Goal: Task Accomplishment & Management: Use online tool/utility

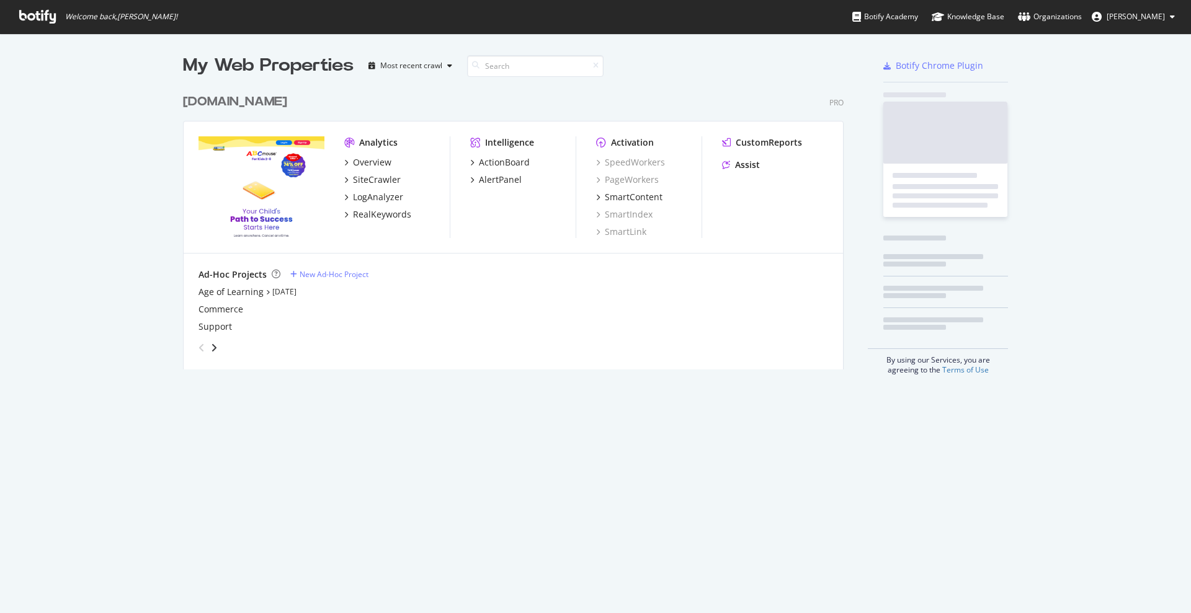
scroll to position [602, 1167]
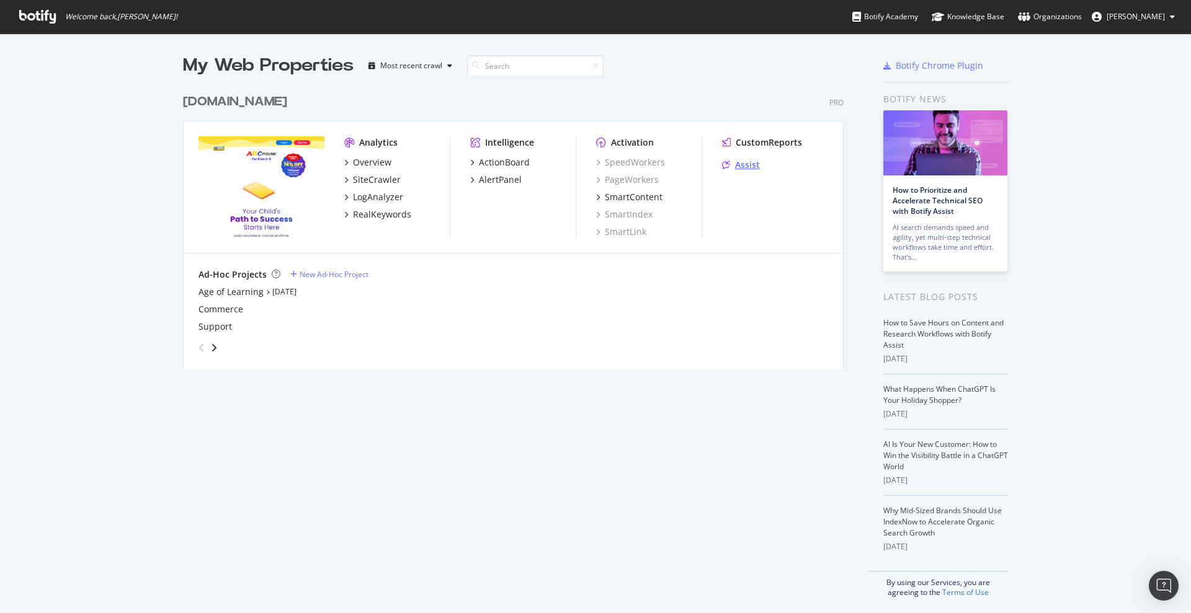
click at [743, 163] on div "Assist" at bounding box center [747, 165] width 25 height 12
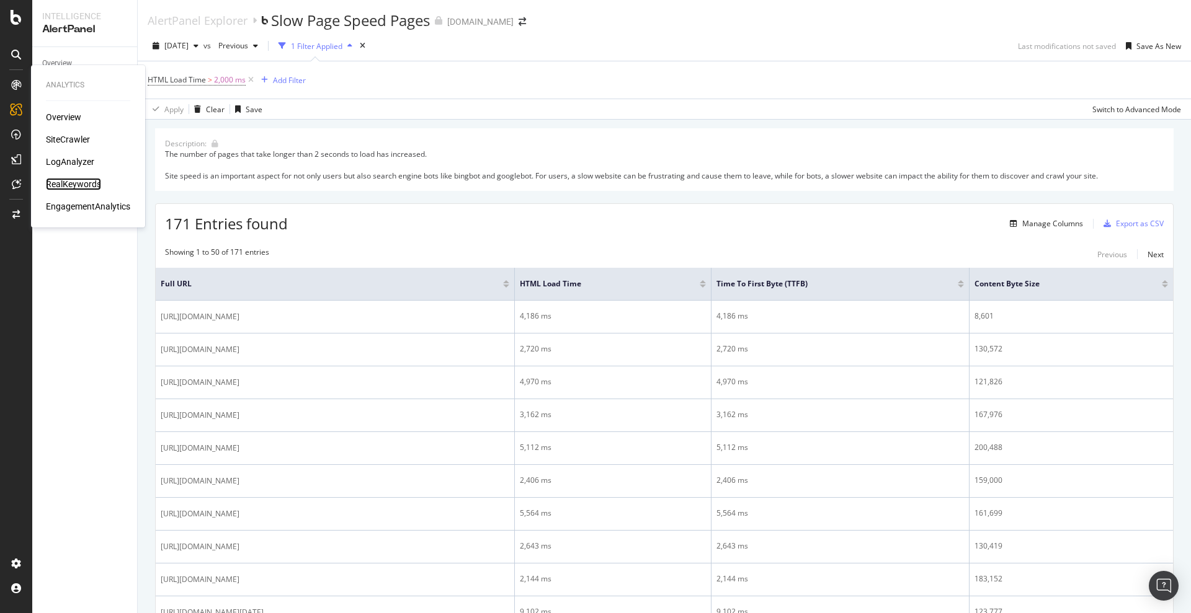
click at [91, 185] on div "RealKeywords" at bounding box center [73, 184] width 55 height 12
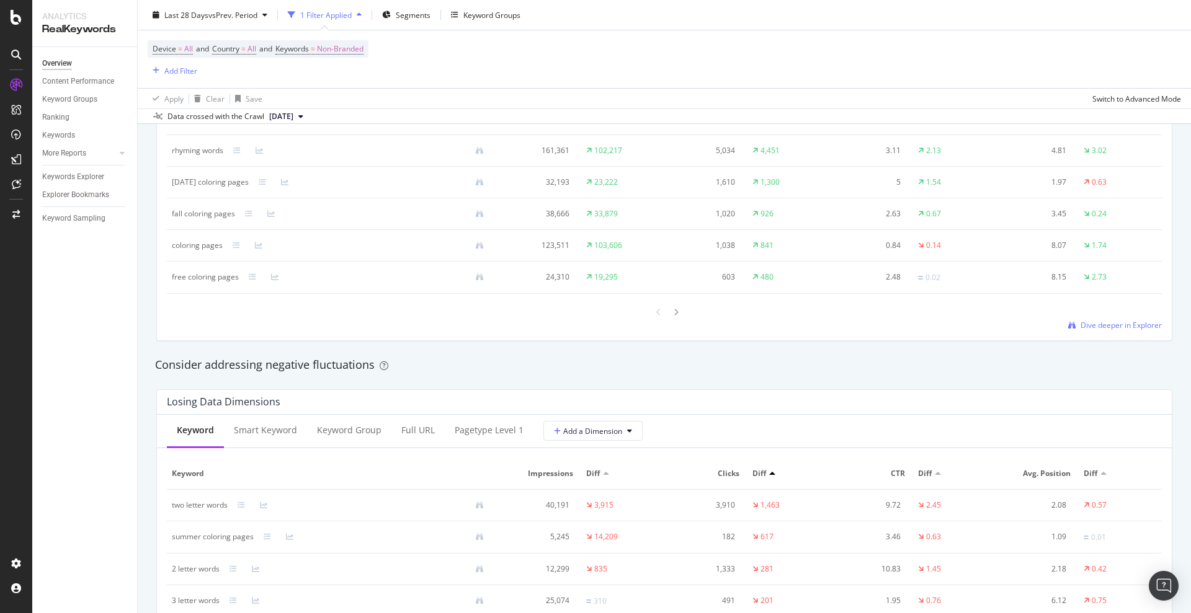
scroll to position [1125, 0]
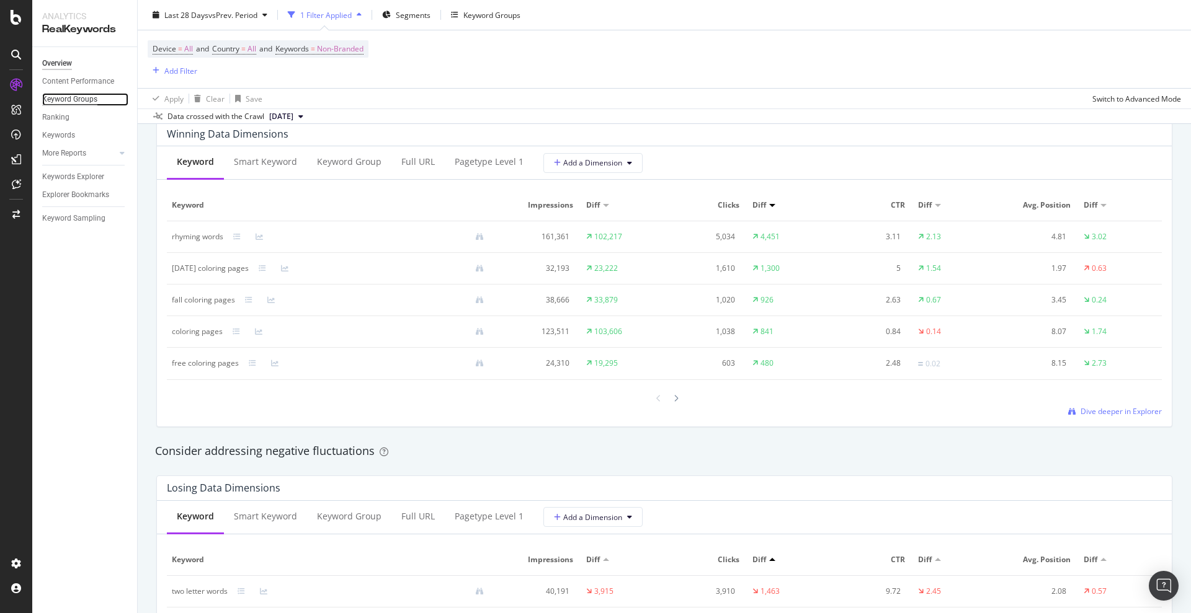
click at [90, 94] on div "Keyword Groups" at bounding box center [69, 99] width 55 height 13
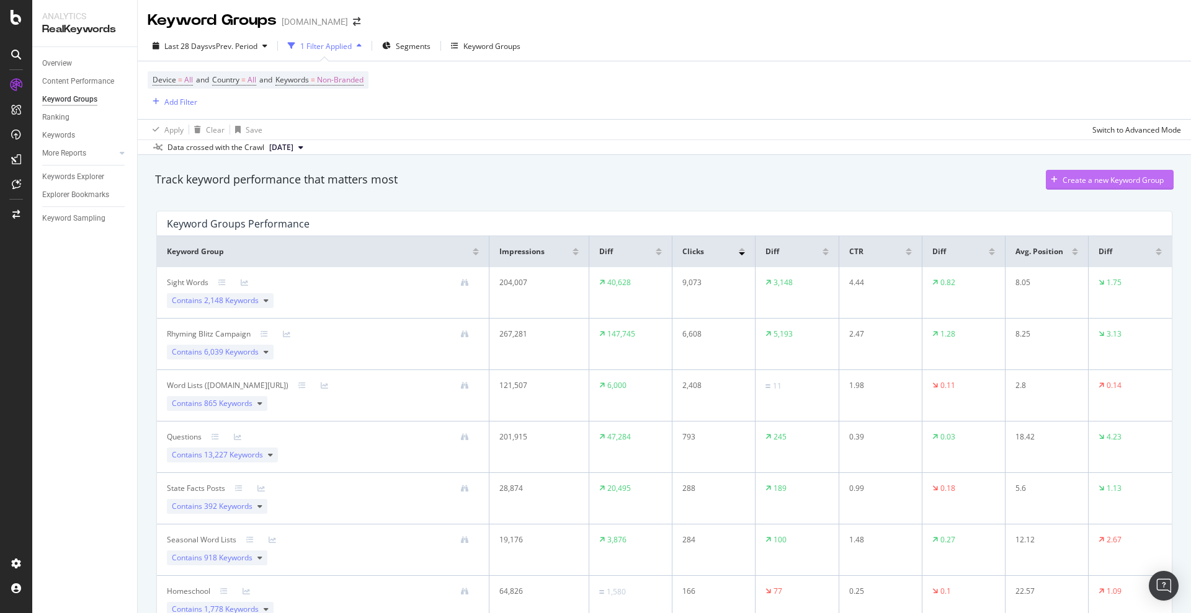
click at [1096, 176] on div "Create a new Keyword Group" at bounding box center [1112, 180] width 101 height 11
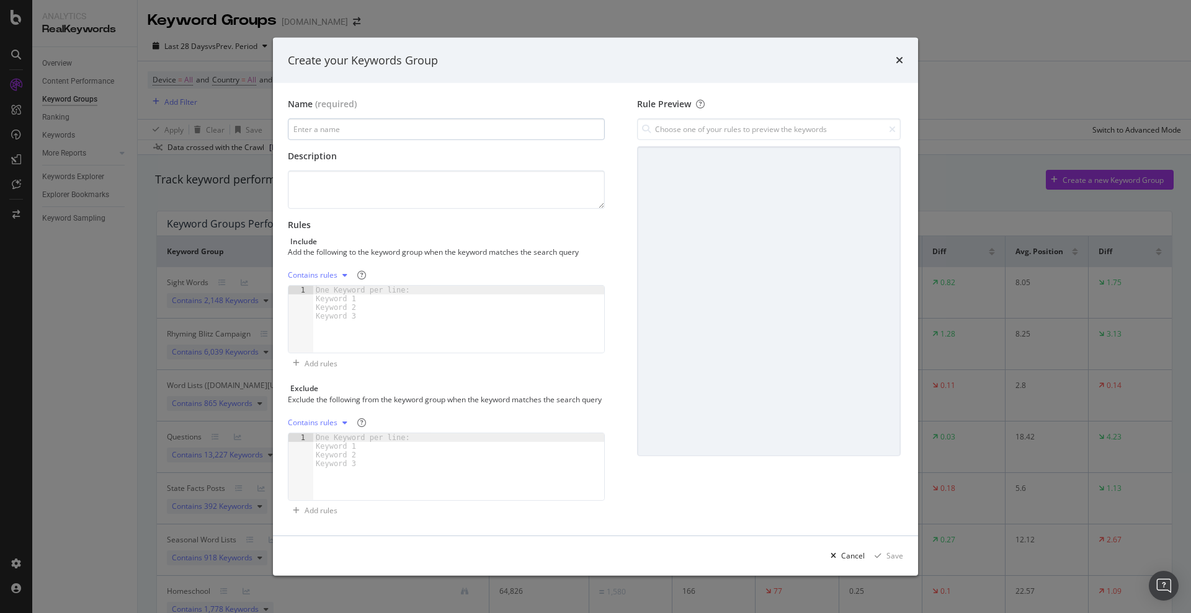
click at [424, 123] on input "modal" at bounding box center [446, 129] width 317 height 22
type input "preschool"
click at [402, 185] on textarea "modal" at bounding box center [446, 190] width 317 height 38
type textarea "All keywords related to preschool"
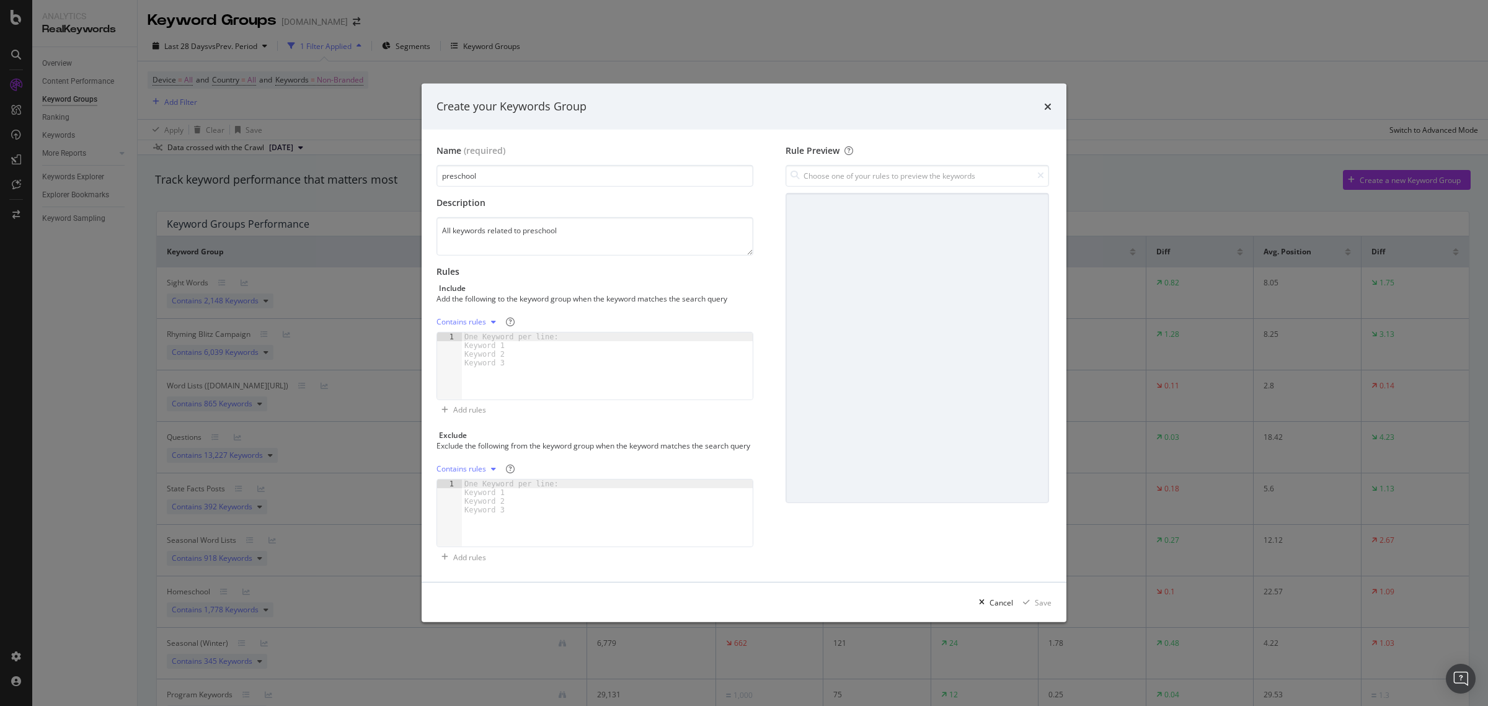
click at [487, 357] on div "One Keyword per line: Keyword 1 Keyword 2 Keyword 3" at bounding box center [514, 349] width 104 height 35
paste textarea "zoo theme preschool lesson plans"
type textarea "zoo theme preschool lesson plans"
click at [491, 319] on icon "modal" at bounding box center [493, 321] width 5 height 7
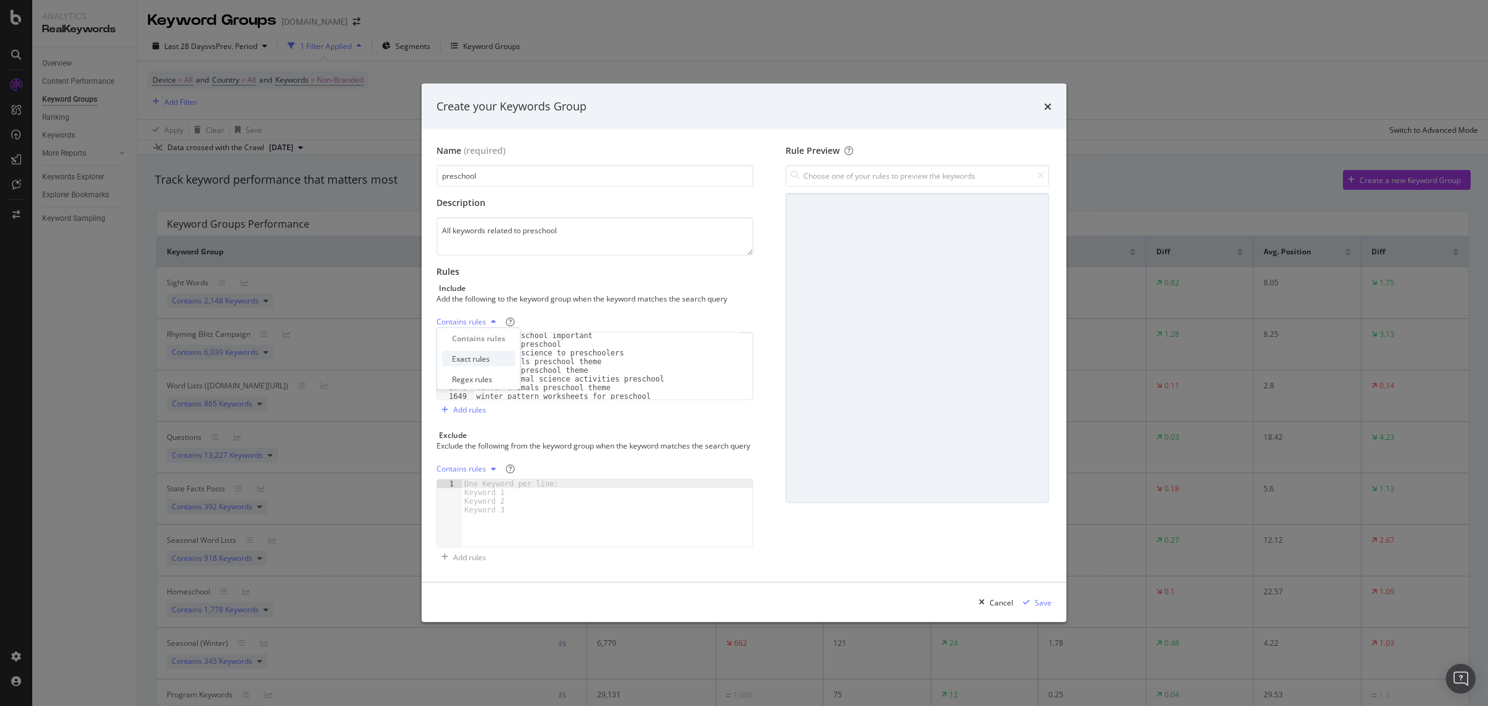
click at [488, 354] on div "Exact rules" at bounding box center [471, 359] width 38 height 11
click at [587, 366] on div "halloween coloring pages preschool halloween coloring pages preschoolers hallow…" at bounding box center [607, 367] width 267 height 84
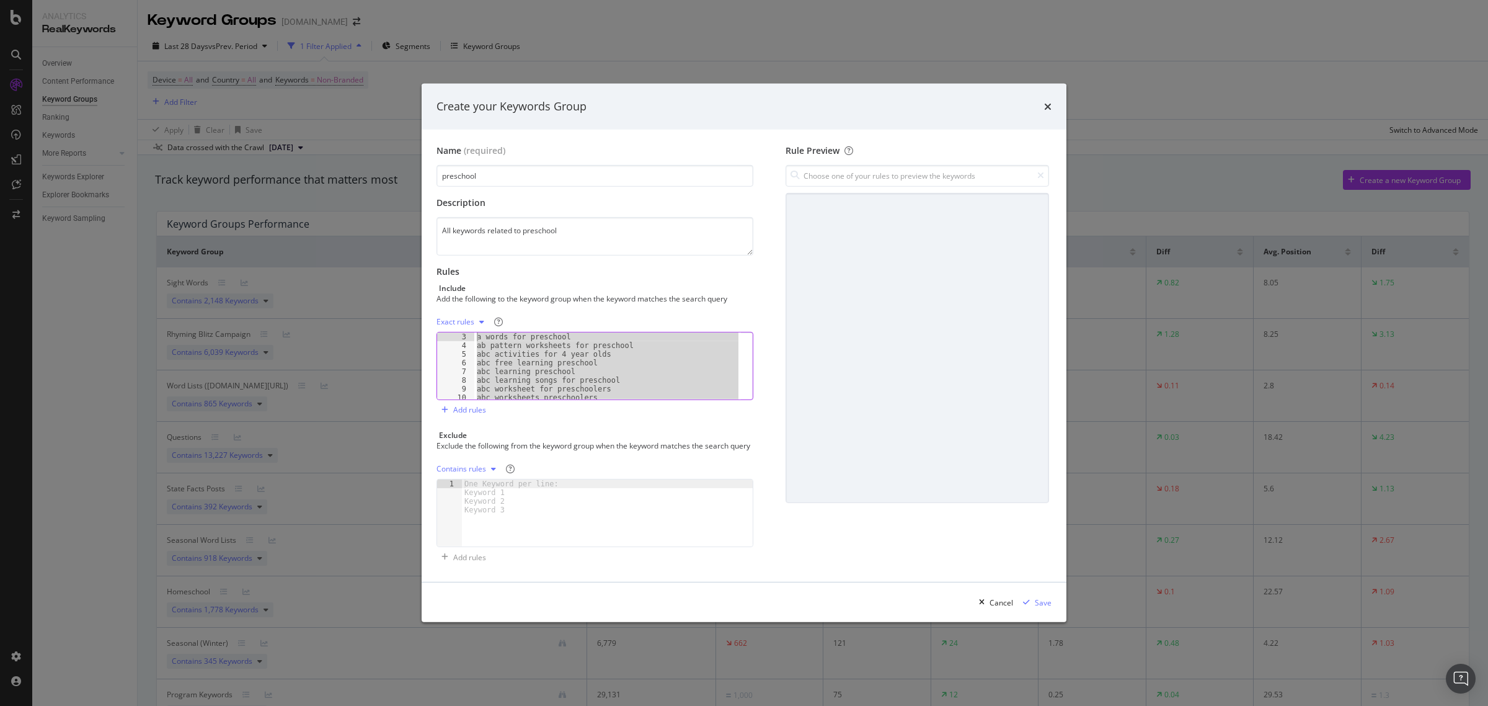
scroll to position [0, 0]
drag, startPoint x: 631, startPoint y: 391, endPoint x: 456, endPoint y: 262, distance: 217.0
click at [456, 265] on div "Rules Include Add the following to the keyword group when the keyword matches t…" at bounding box center [595, 342] width 317 height 154
type textarea "4th of july preschool theme 5 senses preschool theme"
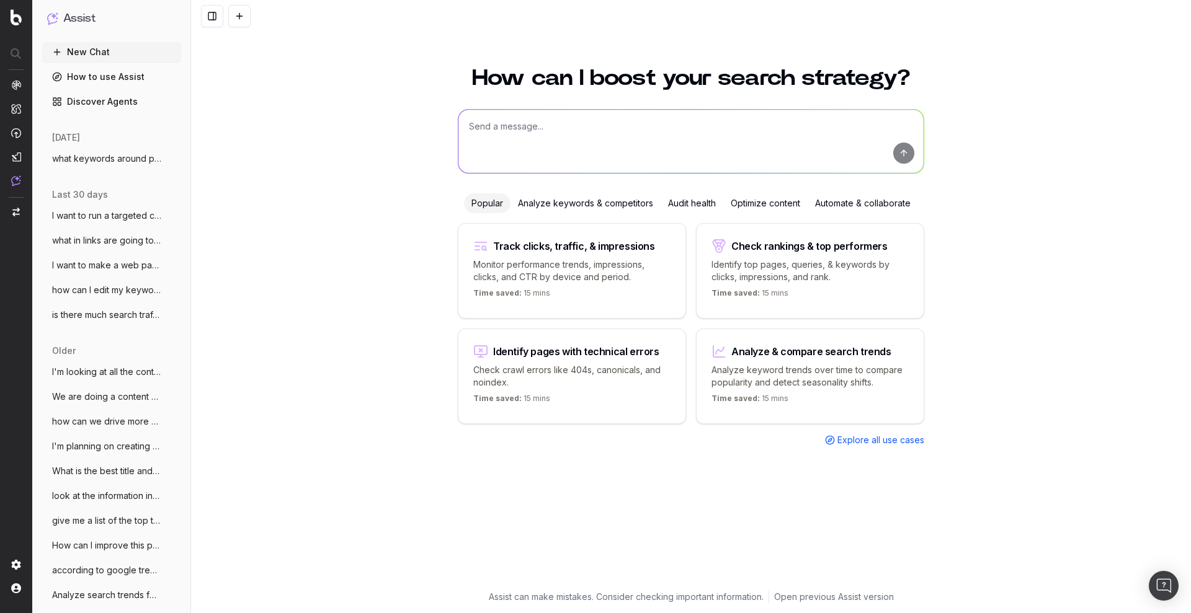
click at [514, 122] on textarea at bounding box center [690, 141] width 465 height 63
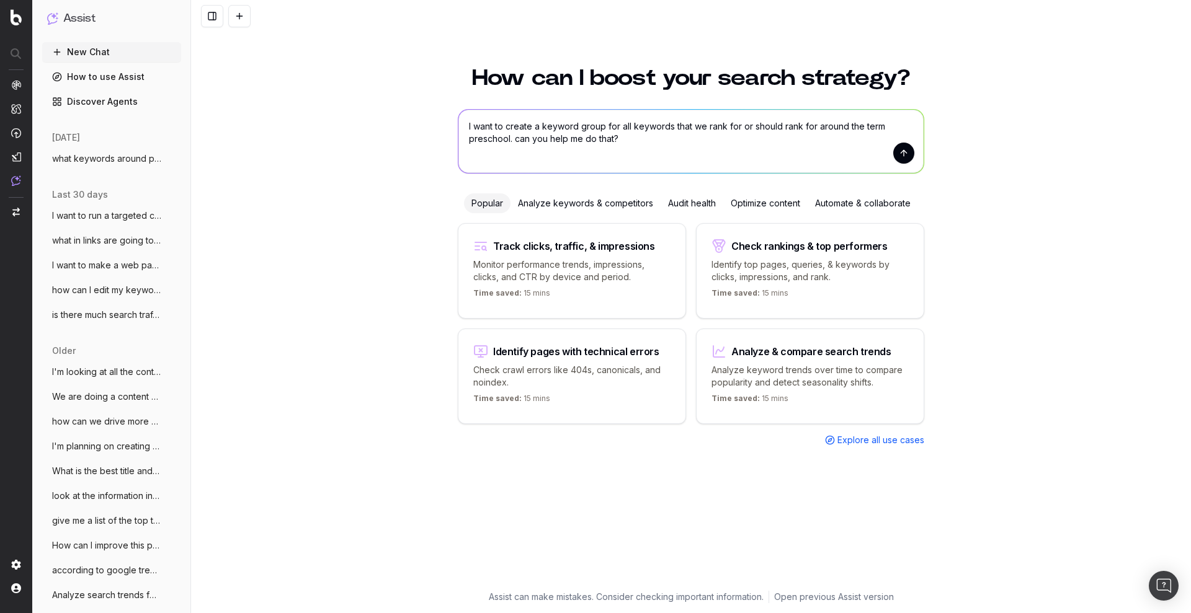
type textarea "I want to create a keyword group for all keywords that we rank for or should ra…"
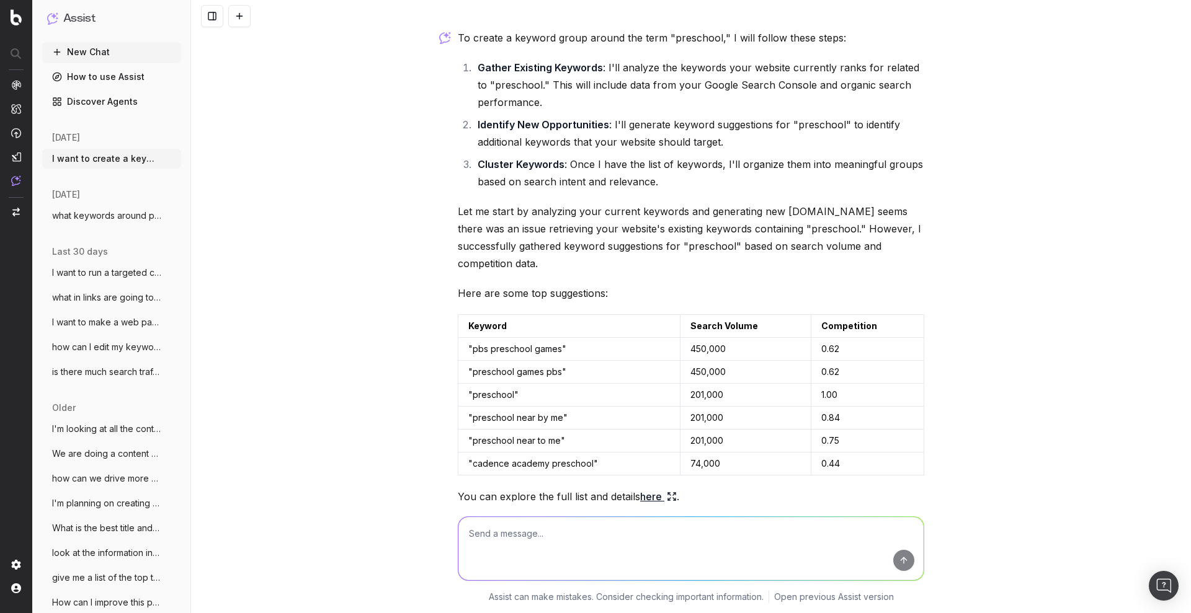
scroll to position [223, 0]
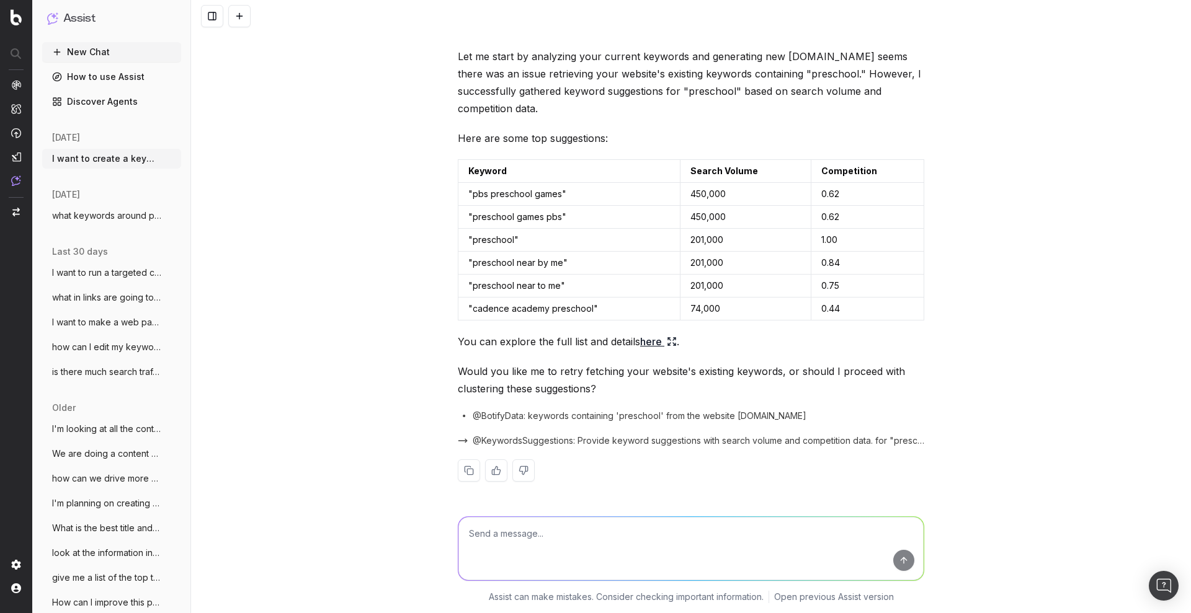
click at [567, 549] on textarea at bounding box center [690, 548] width 465 height 63
type textarea "fetch our existing keywords"
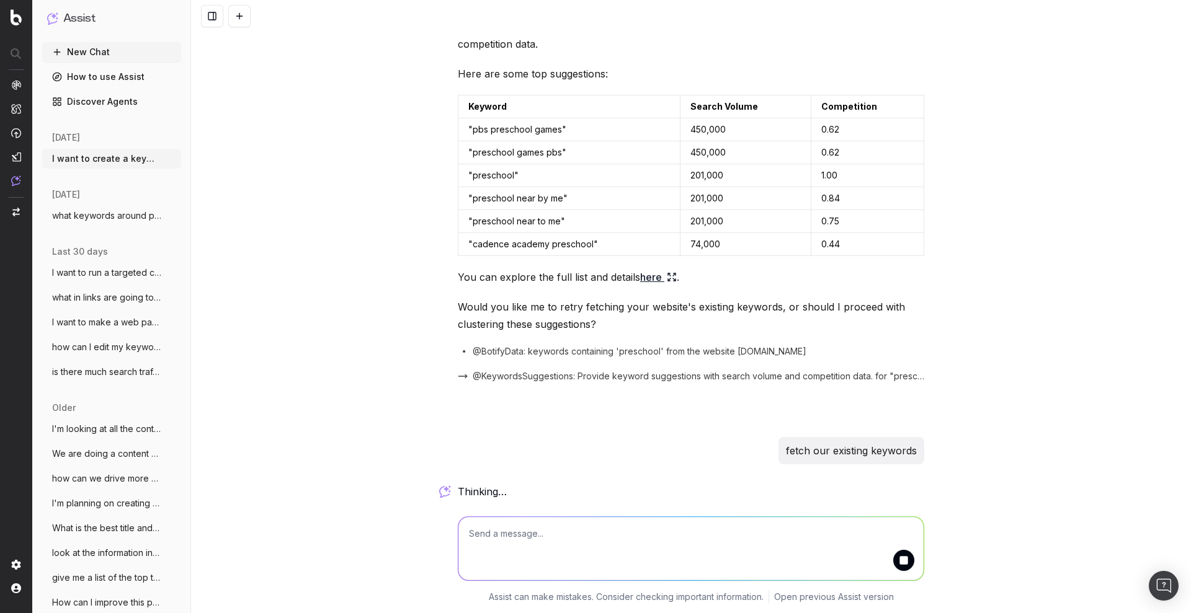
click at [643, 282] on link "here" at bounding box center [658, 277] width 37 height 17
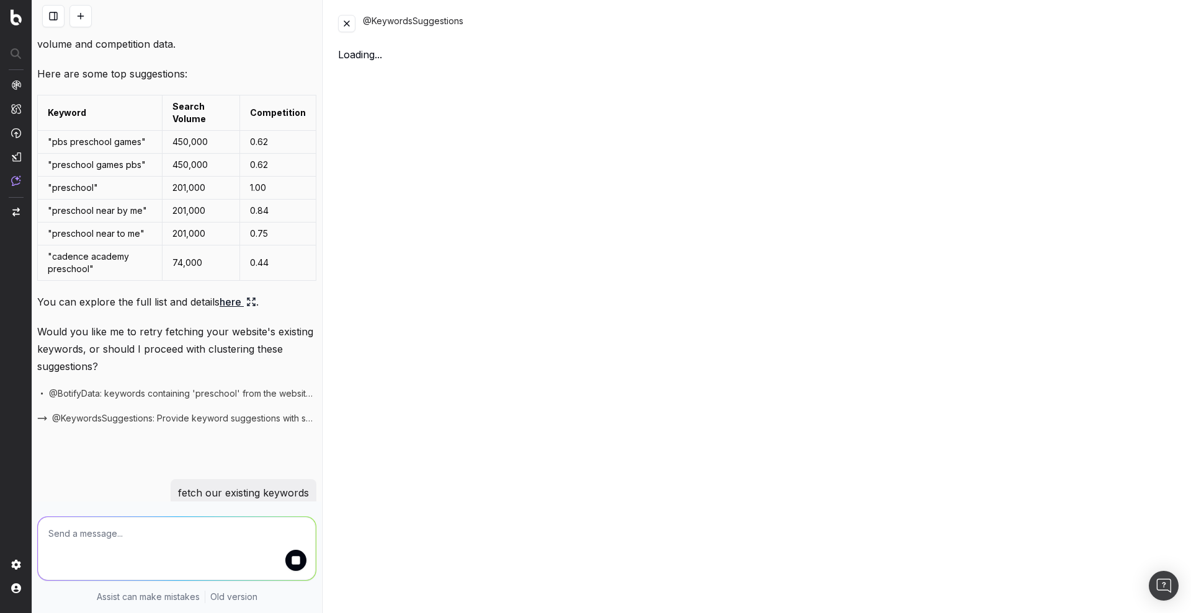
scroll to position [374, 0]
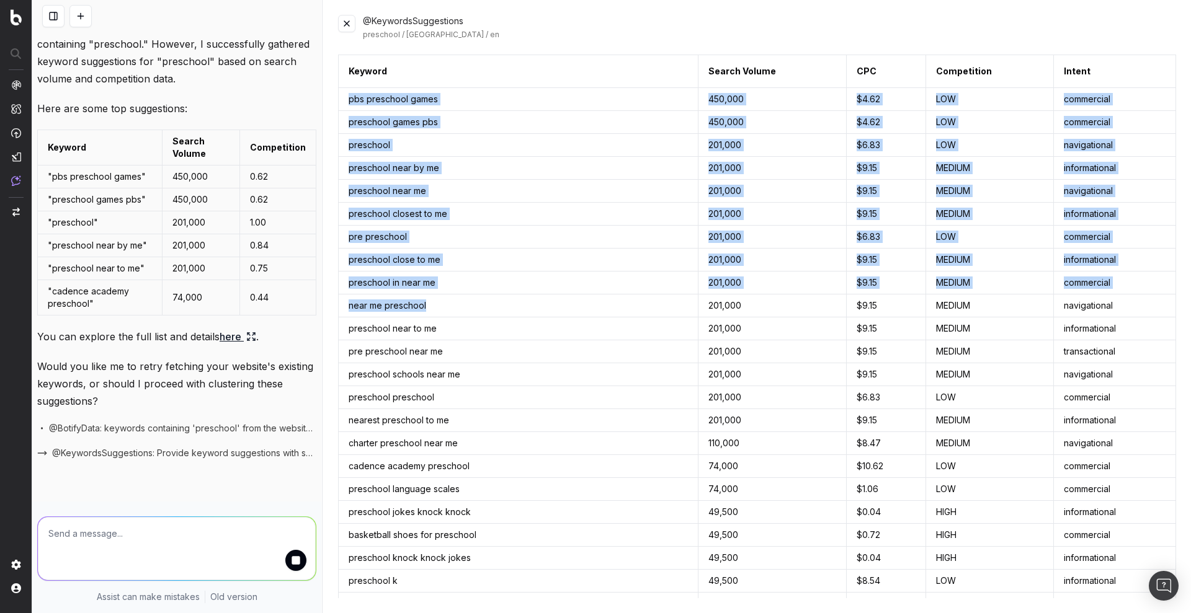
drag, startPoint x: 346, startPoint y: 102, endPoint x: 515, endPoint y: 305, distance: 264.3
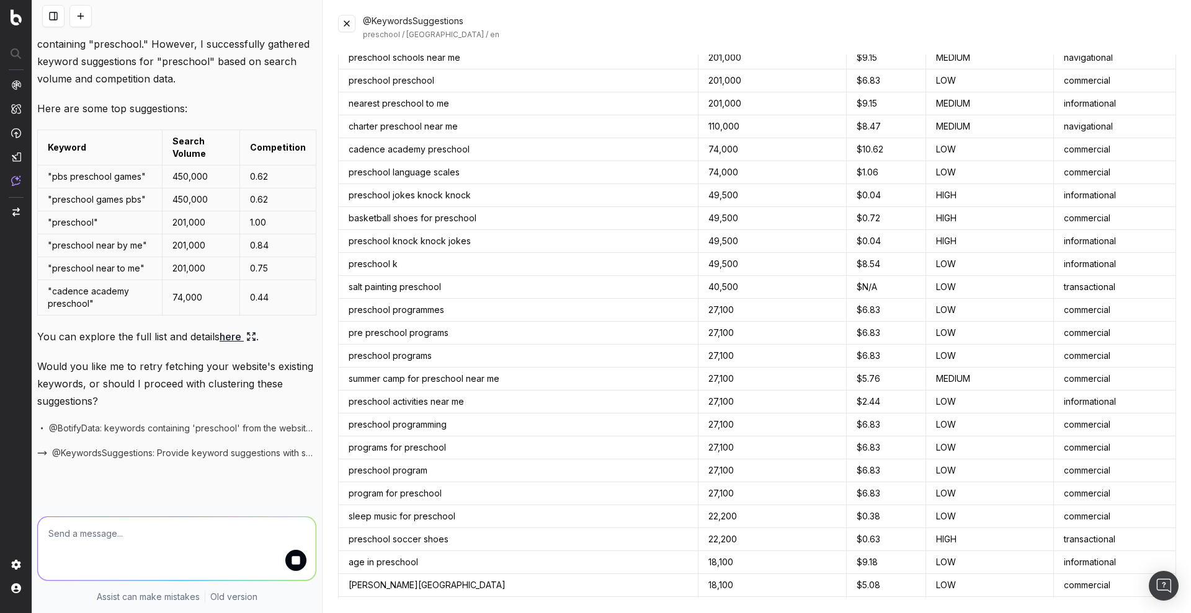
scroll to position [0, 0]
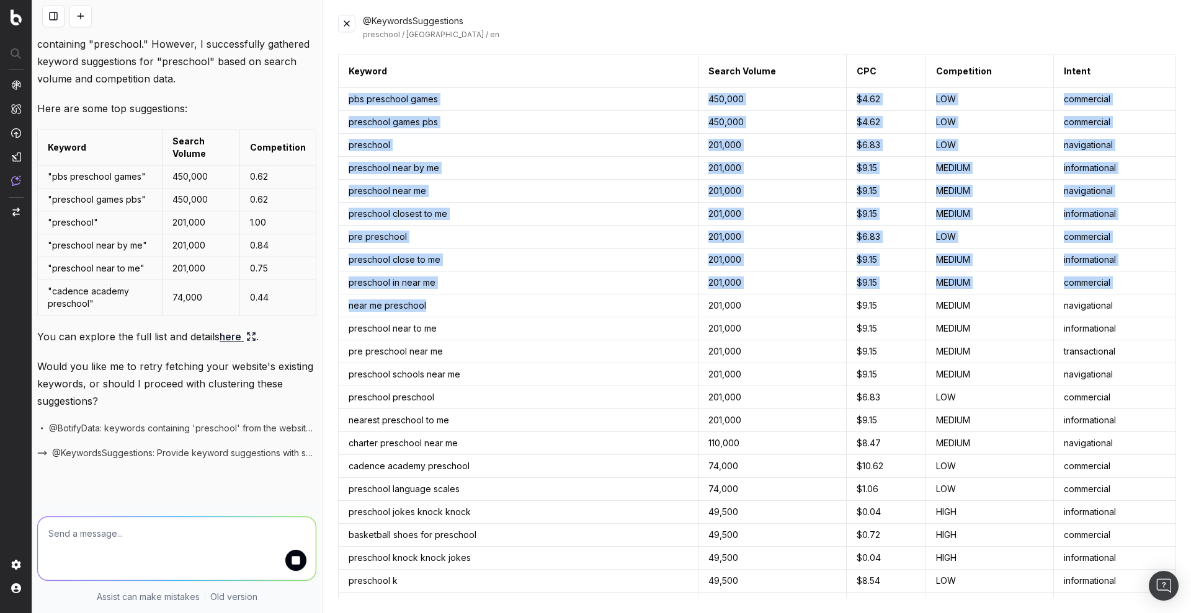
click at [525, 272] on td "preschool in near me" at bounding box center [519, 283] width 360 height 23
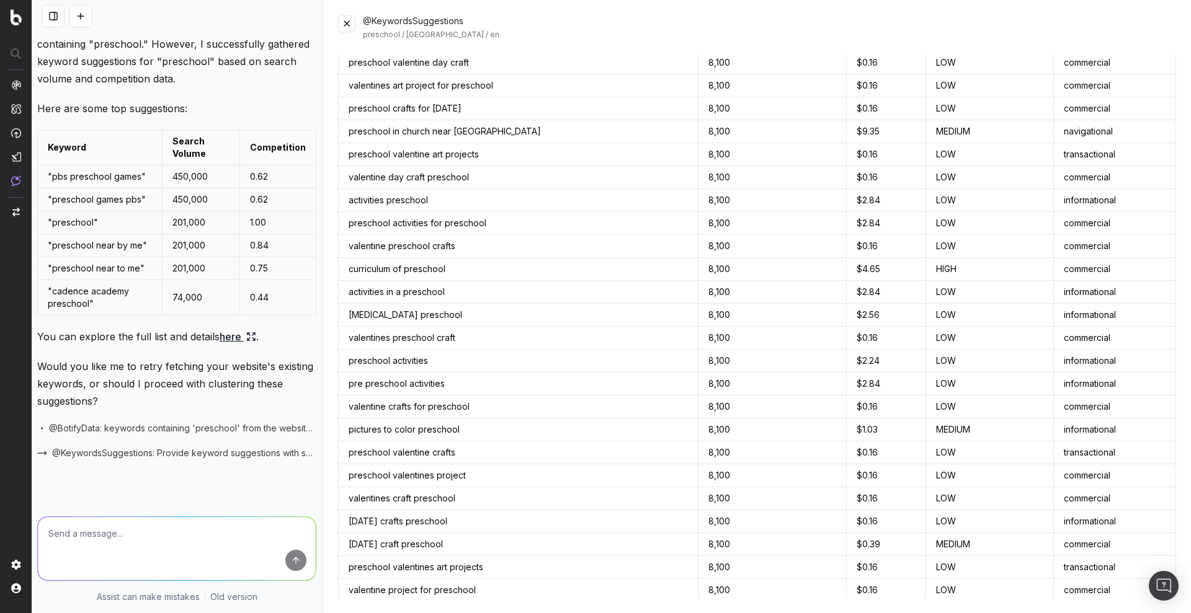
scroll to position [6374, 0]
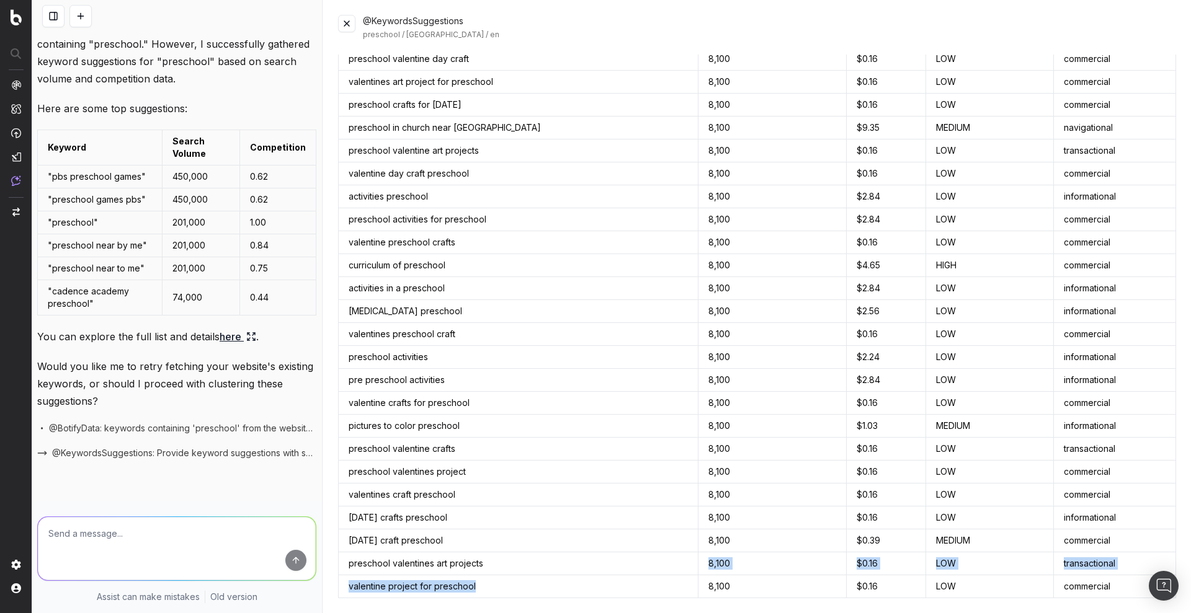
drag, startPoint x: 494, startPoint y: 594, endPoint x: 522, endPoint y: 554, distance: 49.0
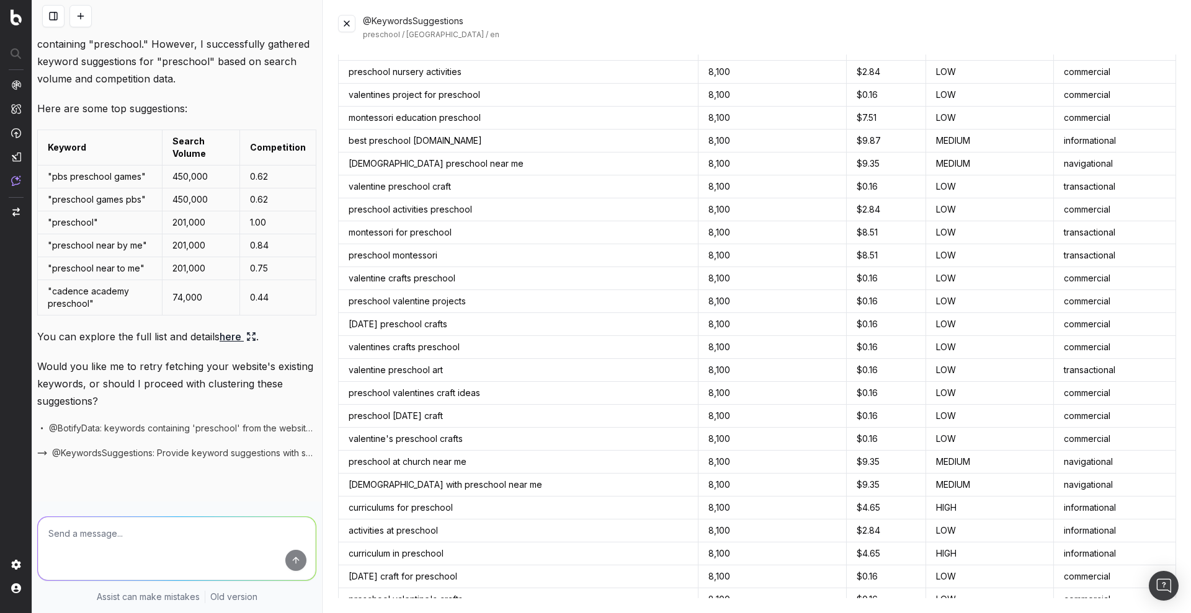
scroll to position [5366, 0]
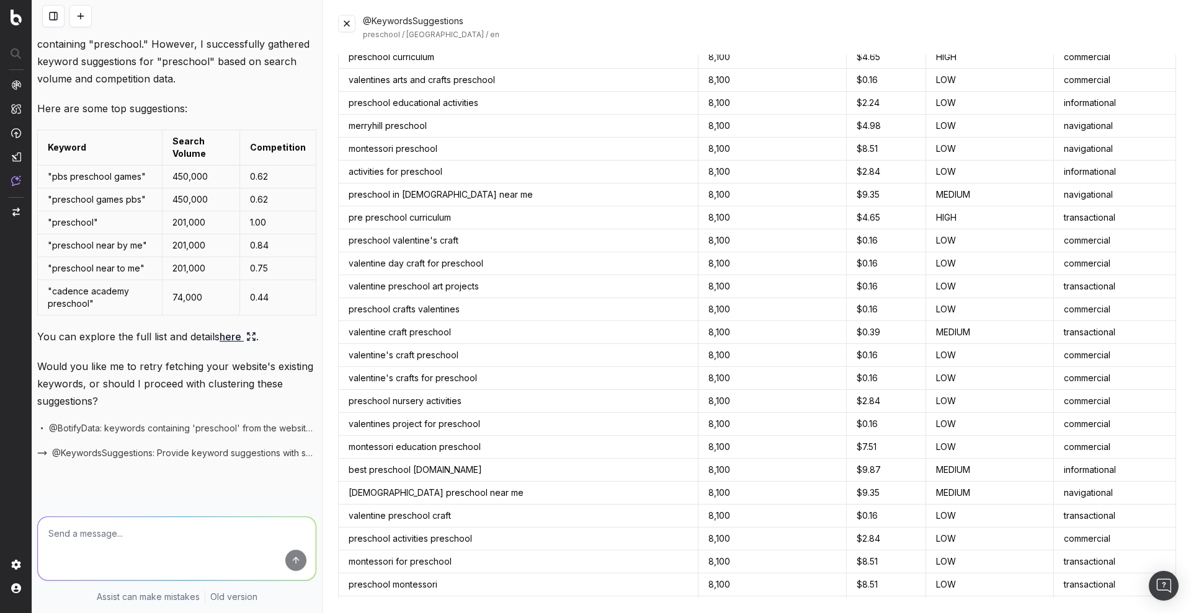
click at [347, 24] on button at bounding box center [346, 23] width 17 height 17
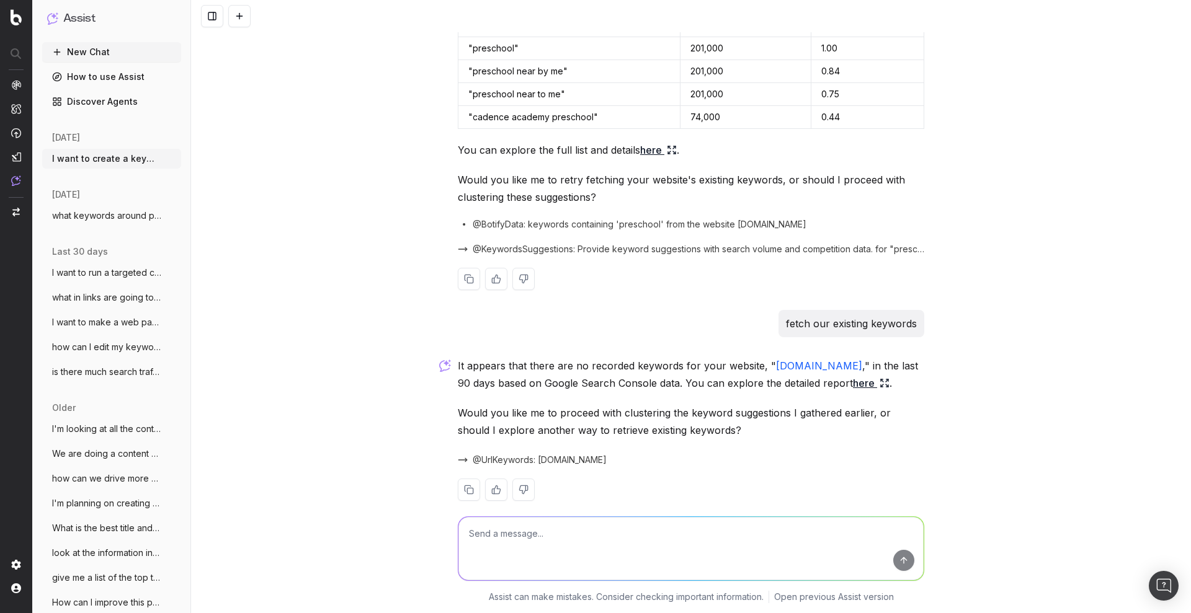
scroll to position [434, 0]
